Goal: Task Accomplishment & Management: Use online tool/utility

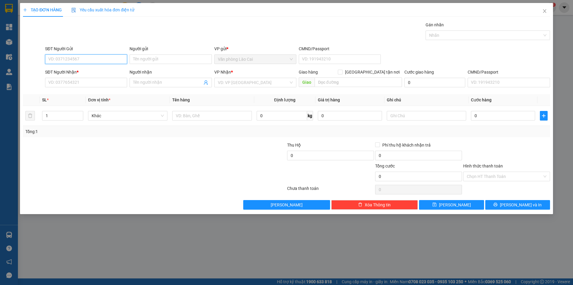
click at [92, 58] on input "SĐT Người Gửi" at bounding box center [86, 59] width 82 height 10
type input "0965142382"
click at [81, 81] on input "SĐT Người Nhận *" at bounding box center [86, 83] width 82 height 10
type input "0988434465"
click at [257, 82] on input "search" at bounding box center [253, 82] width 71 height 9
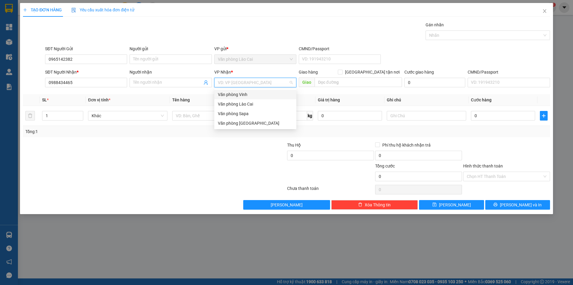
click at [248, 92] on div "Văn phòng Vinh" at bounding box center [255, 94] width 75 height 7
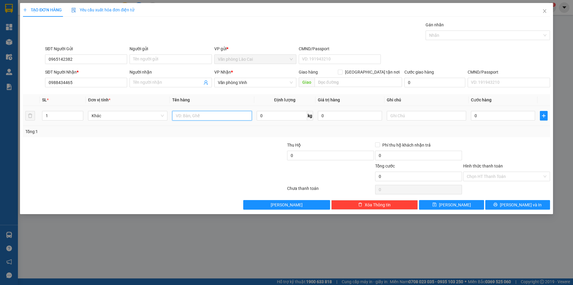
click at [206, 113] on input "text" at bounding box center [211, 116] width 79 height 10
type input "1 xốp"
click at [501, 117] on input "0" at bounding box center [503, 116] width 64 height 10
type input "1"
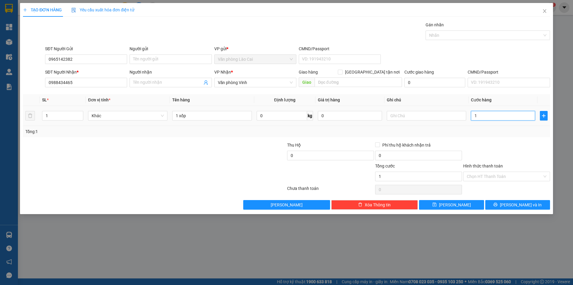
type input "1"
type input "10"
type input "100"
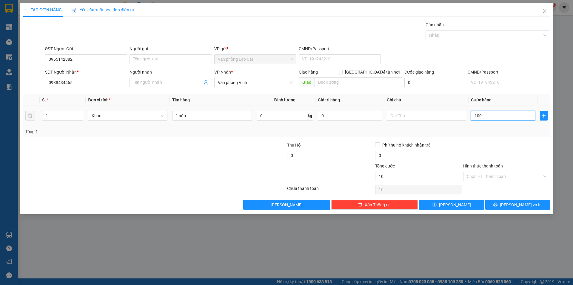
type input "100"
type input "1.000"
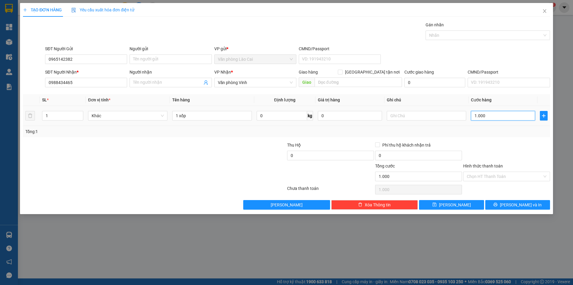
type input "10.000"
type input "100.000"
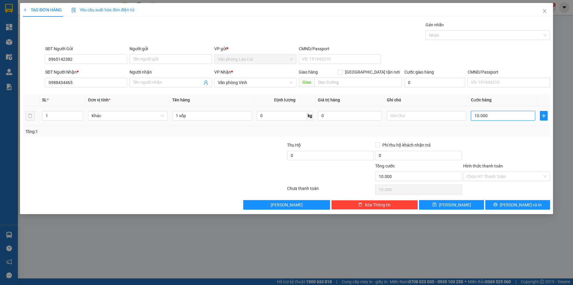
type input "100.000"
click at [516, 203] on span "[PERSON_NAME] và In" at bounding box center [521, 204] width 42 height 7
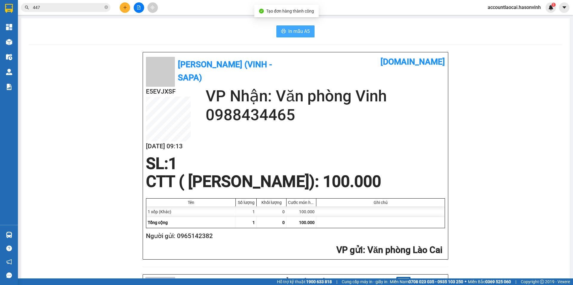
click at [293, 31] on span "In mẫu A5" at bounding box center [299, 30] width 22 height 7
